Goal: Information Seeking & Learning: Learn about a topic

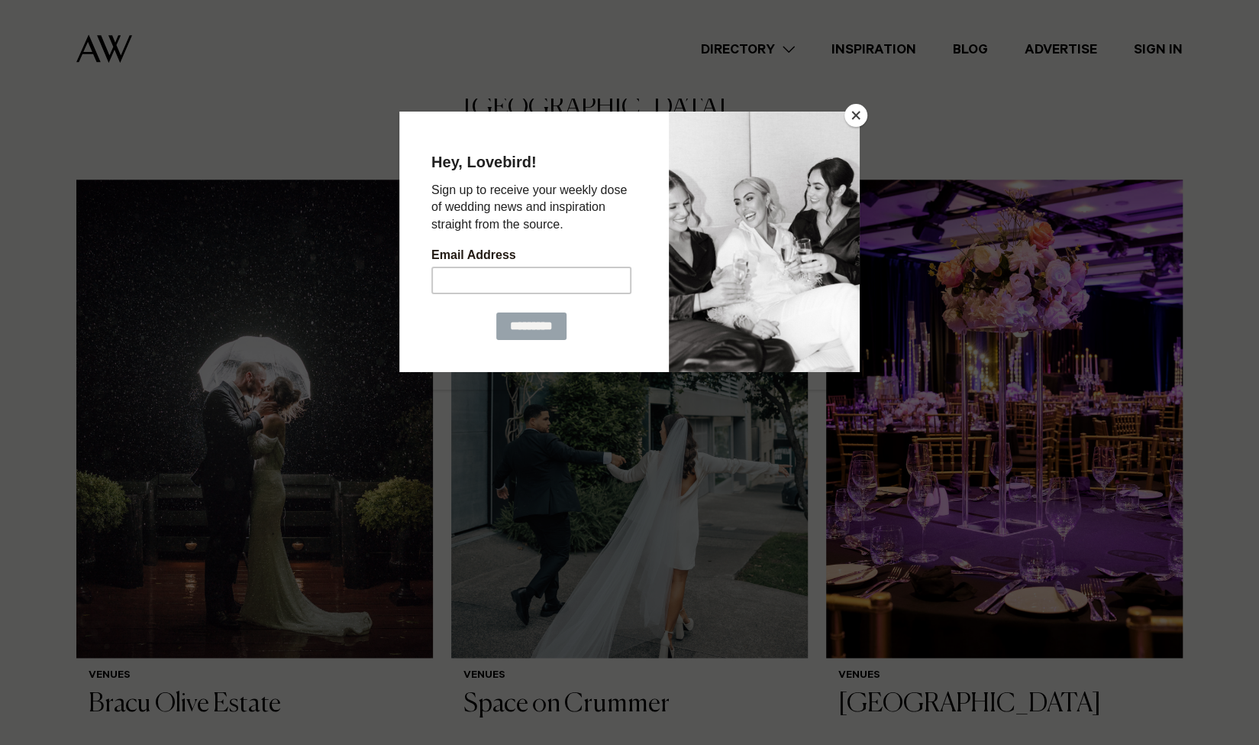
scroll to position [984, 0]
click at [858, 115] on button "Close" at bounding box center [856, 115] width 23 height 23
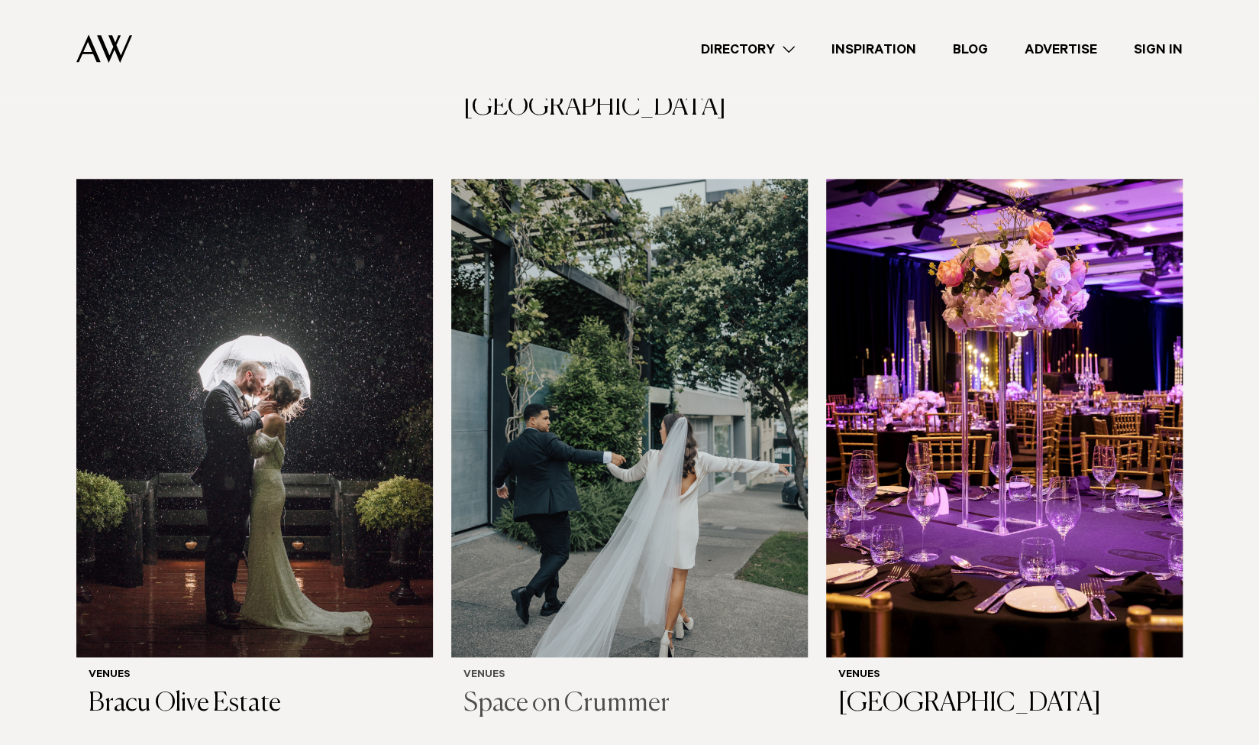
click at [700, 454] on img at bounding box center [629, 418] width 357 height 479
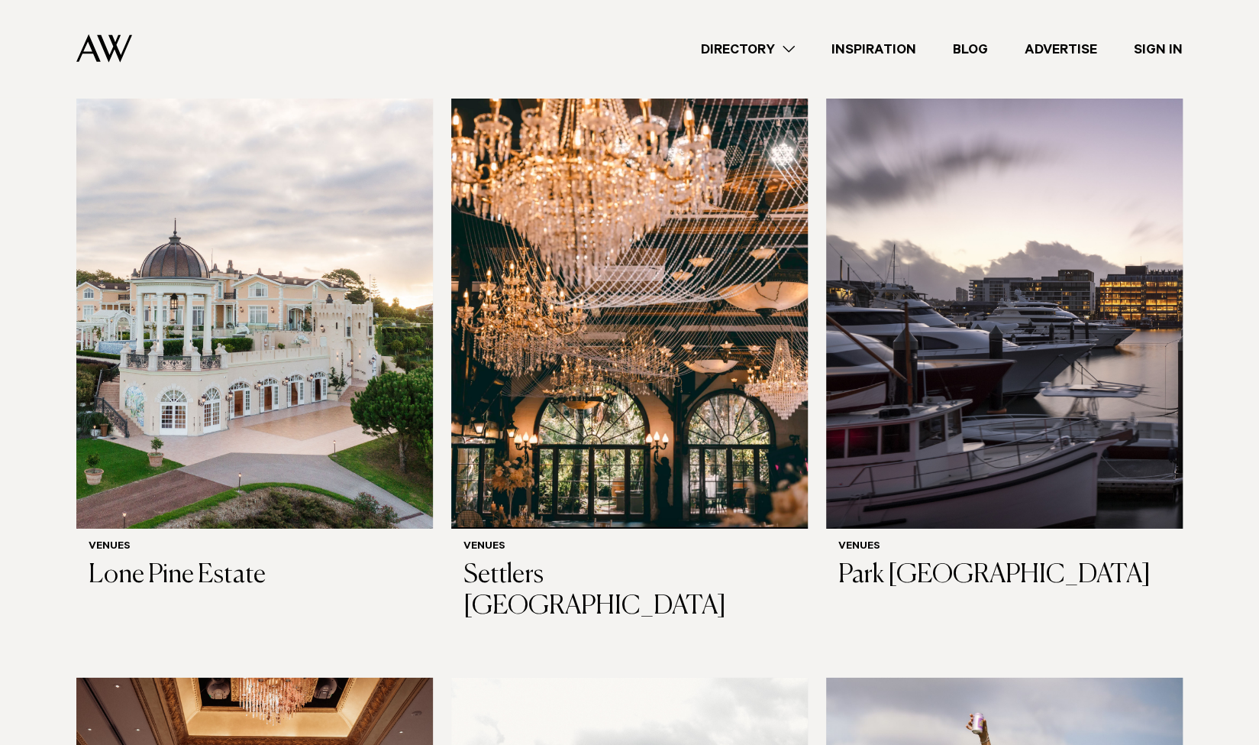
scroll to position [2961, 0]
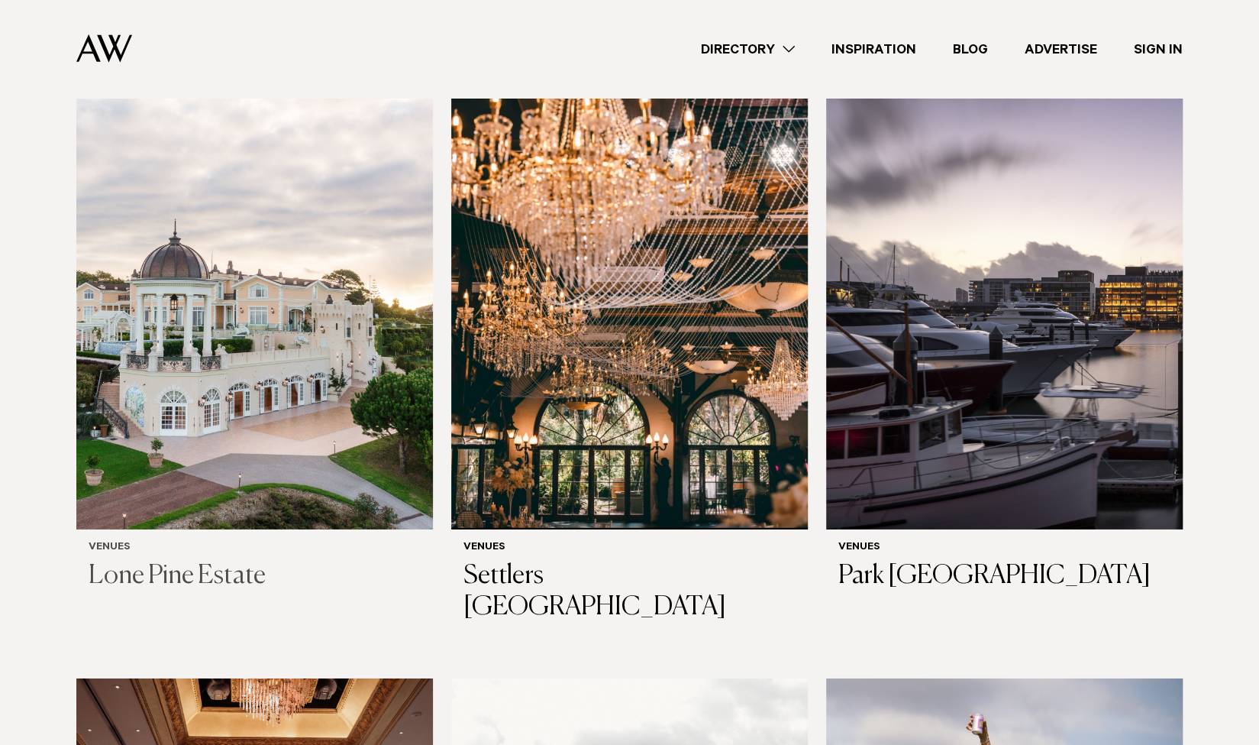
click at [302, 300] on img at bounding box center [254, 290] width 357 height 479
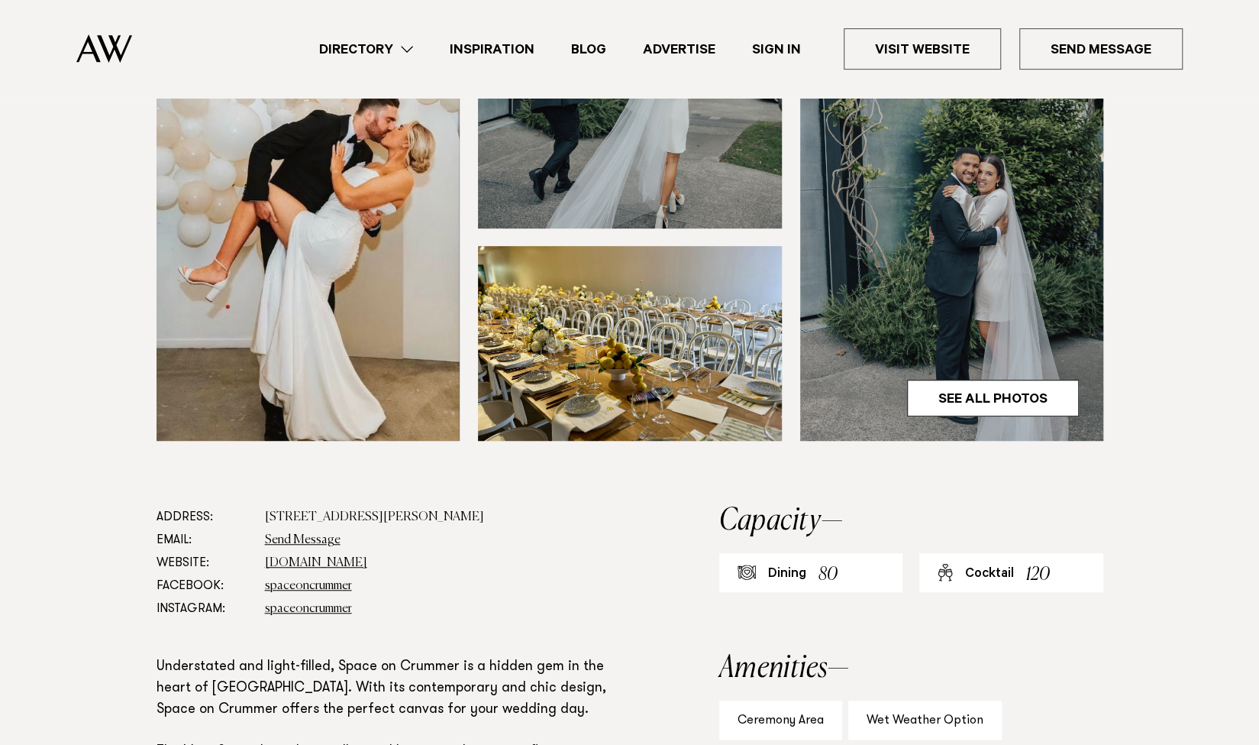
scroll to position [455, 0]
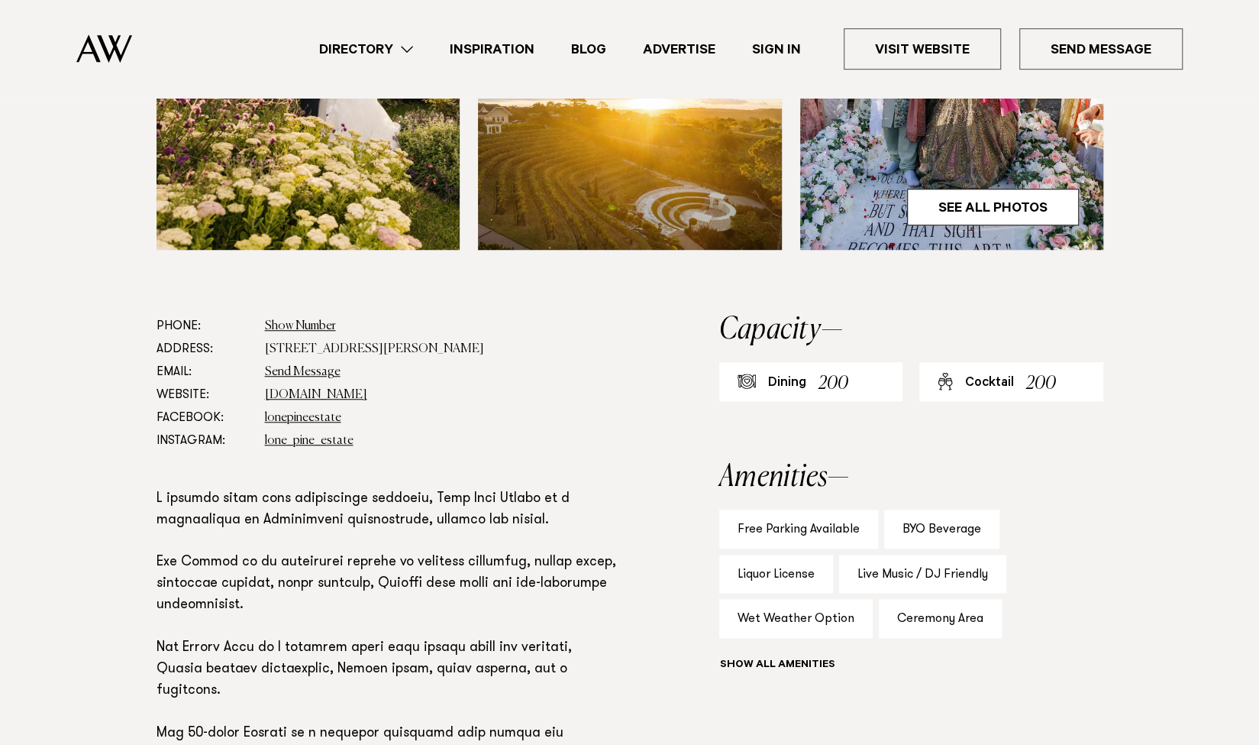
scroll to position [647, 0]
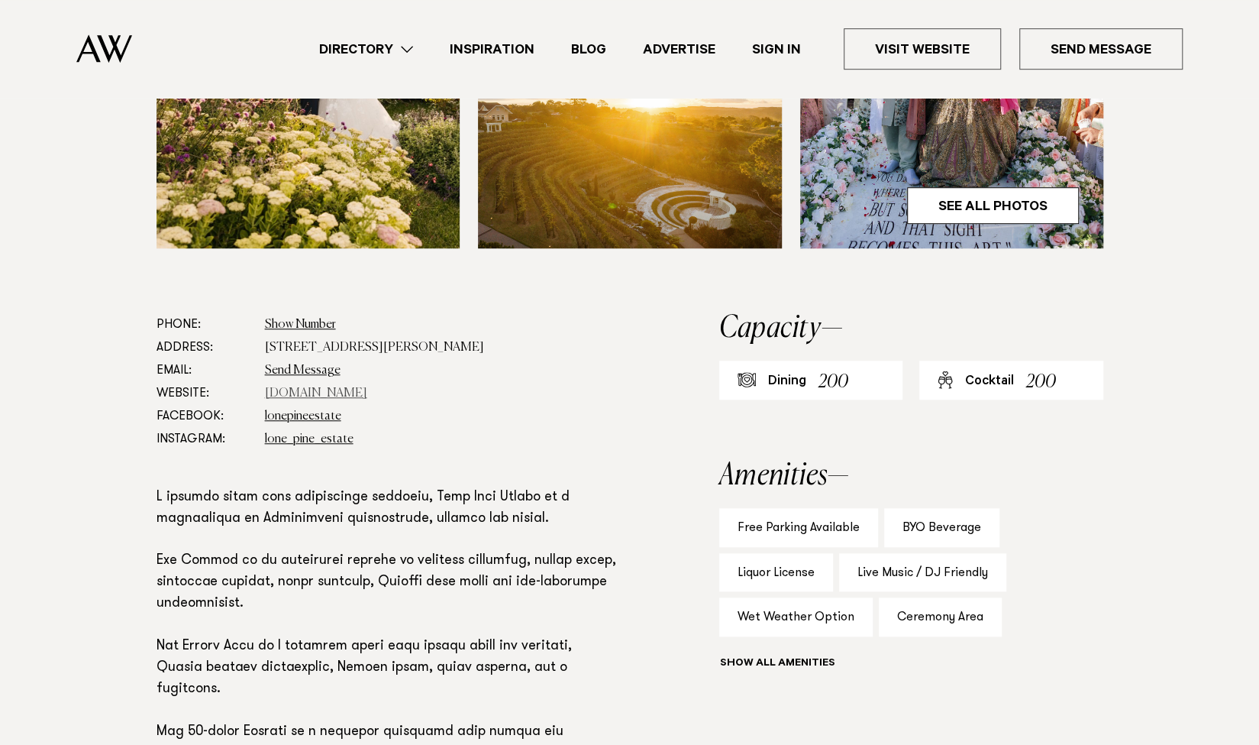
click at [336, 392] on link "lonepineestate.co.nz" at bounding box center [316, 393] width 102 height 12
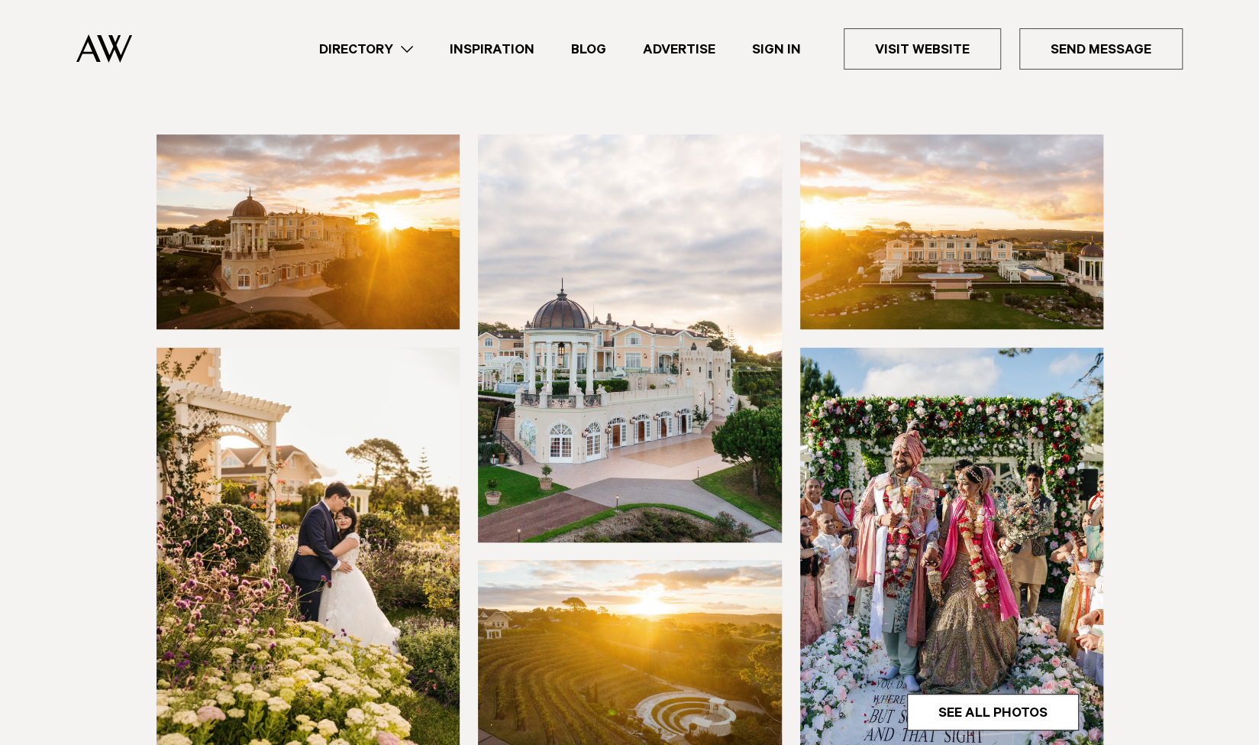
scroll to position [0, 0]
